Goal: Information Seeking & Learning: Find specific fact

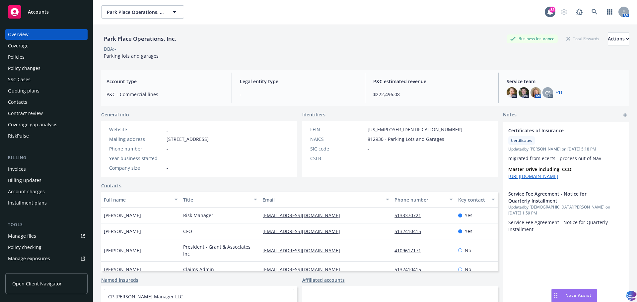
click at [22, 56] on div "Policies" at bounding box center [16, 57] width 17 height 11
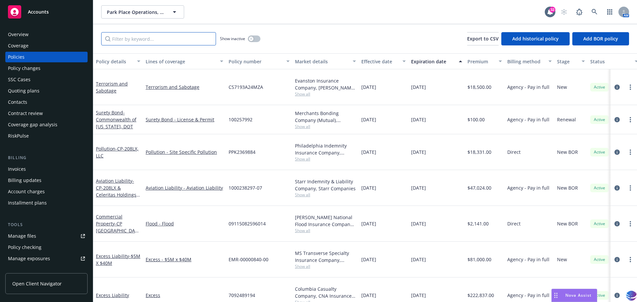
click at [126, 42] on input "Filter by keyword..." at bounding box center [158, 38] width 115 height 13
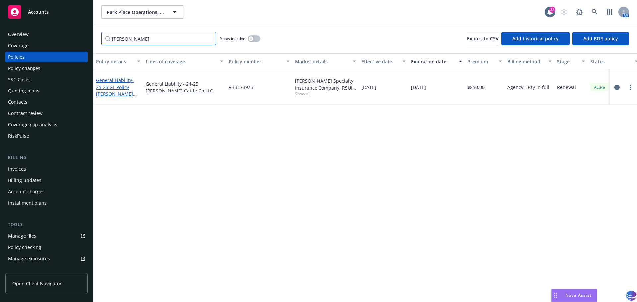
type input "[PERSON_NAME]"
click at [115, 77] on link "General Liability - 25-26 GL Policy [PERSON_NAME] Cattle Co LLC" at bounding box center [115, 90] width 38 height 27
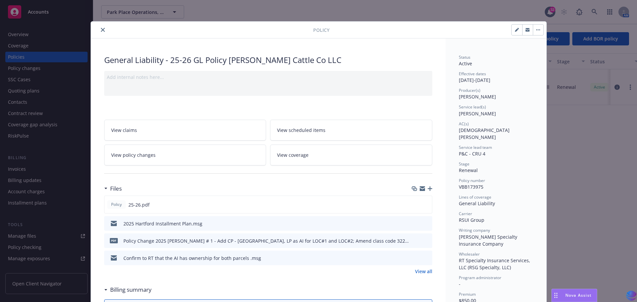
click at [419, 273] on link "View all" at bounding box center [423, 271] width 17 height 7
